Goal: Task Accomplishment & Management: Use online tool/utility

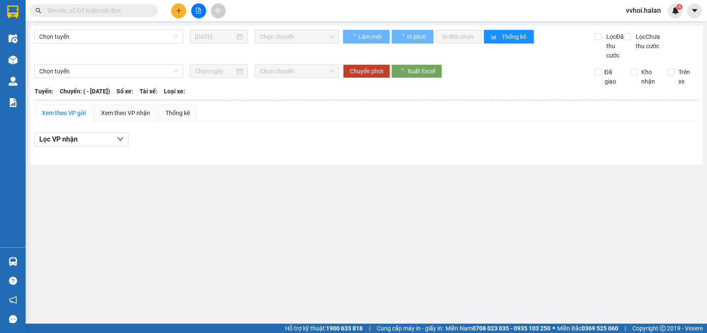
type input "[DATE]"
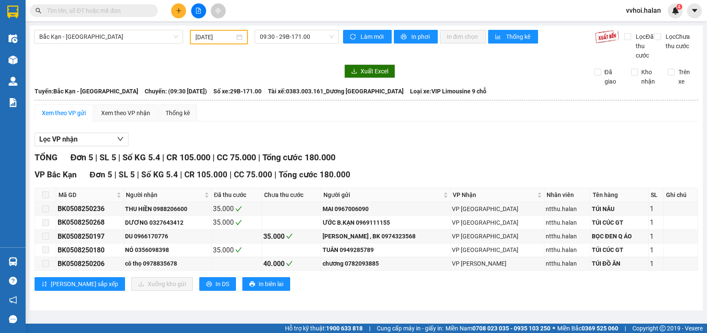
click at [95, 10] on input "text" at bounding box center [97, 10] width 101 height 9
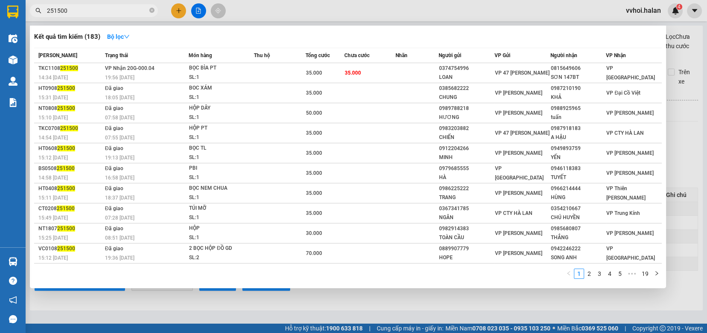
click at [64, 5] on span "251500" at bounding box center [94, 10] width 128 height 13
click at [73, 11] on input "251500" at bounding box center [97, 10] width 101 height 9
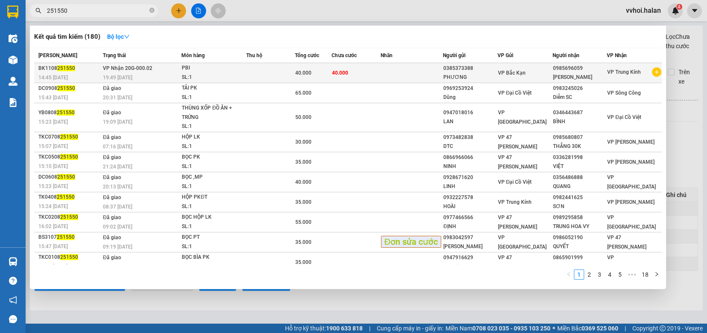
type input "251550"
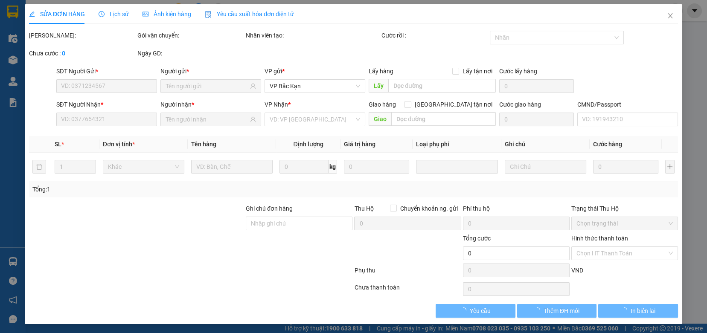
type input "0385373388"
type input "0985696059"
type input "40.000"
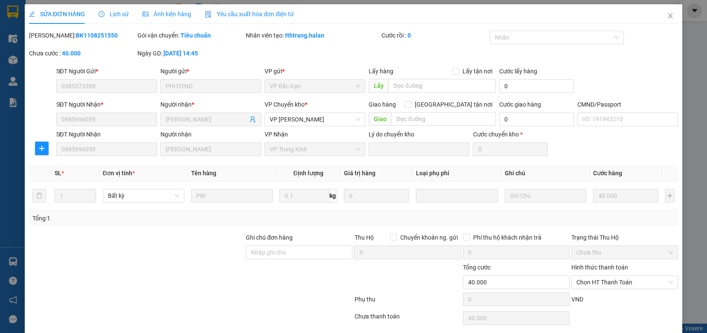
click at [118, 11] on span "Lịch sử" at bounding box center [114, 14] width 30 height 7
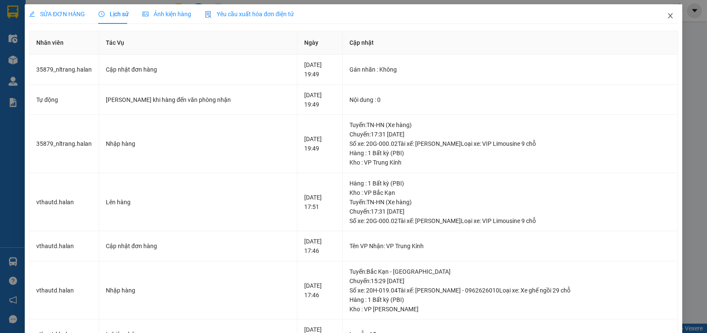
click at [667, 15] on icon "close" at bounding box center [670, 15] width 7 height 7
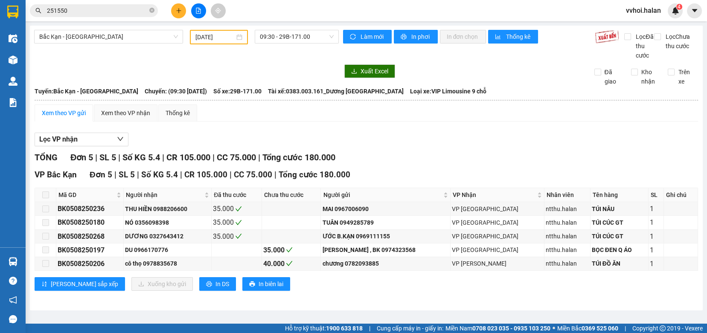
click at [459, 147] on div "Lọc VP nhận" at bounding box center [367, 140] width 664 height 14
click at [172, 78] on div at bounding box center [186, 71] width 305 height 14
